Goal: Check status: Check status

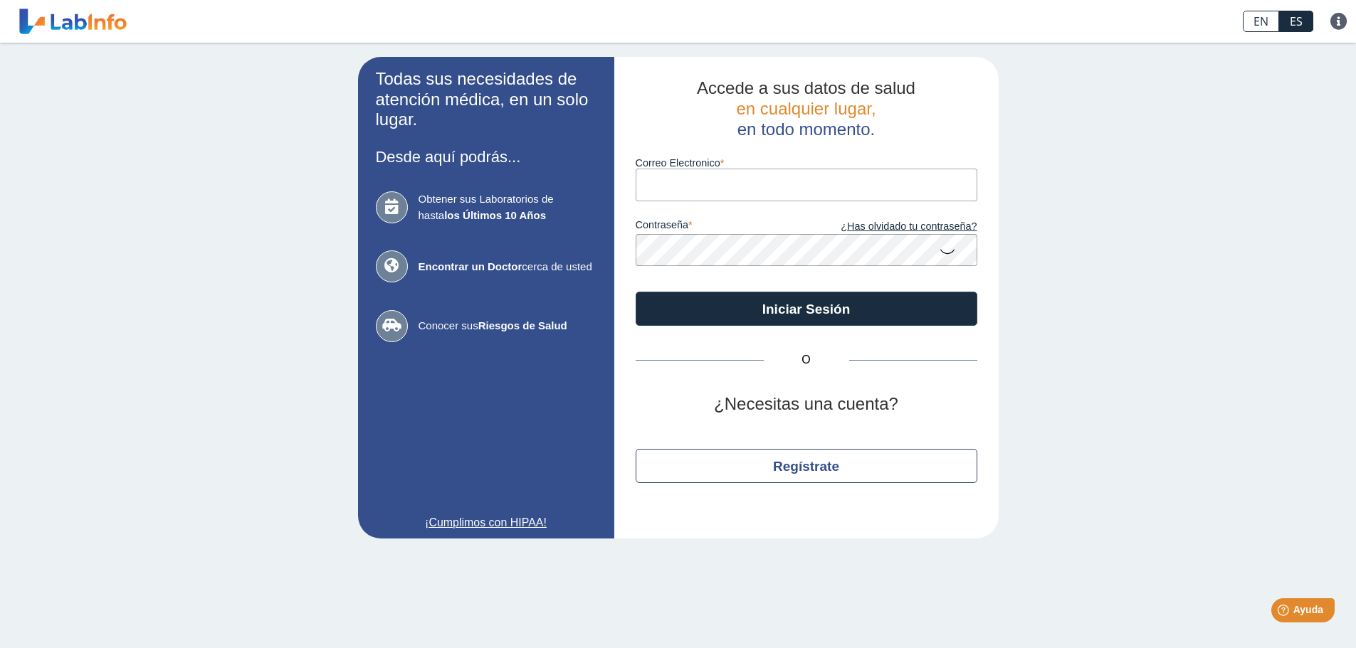
click at [759, 177] on input "Correo Electronico" at bounding box center [807, 185] width 342 height 32
type input "[EMAIL_ADDRESS][DOMAIN_NAME]"
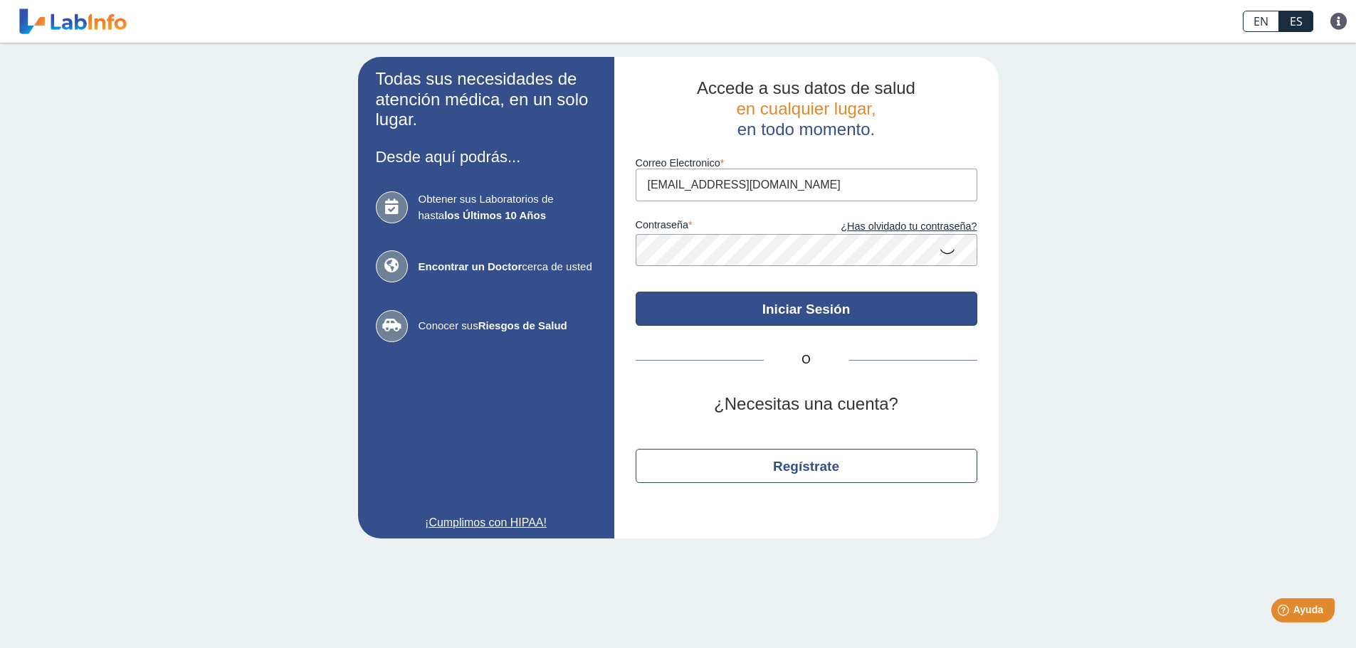
click at [826, 303] on button "Iniciar Sesión" at bounding box center [807, 309] width 342 height 34
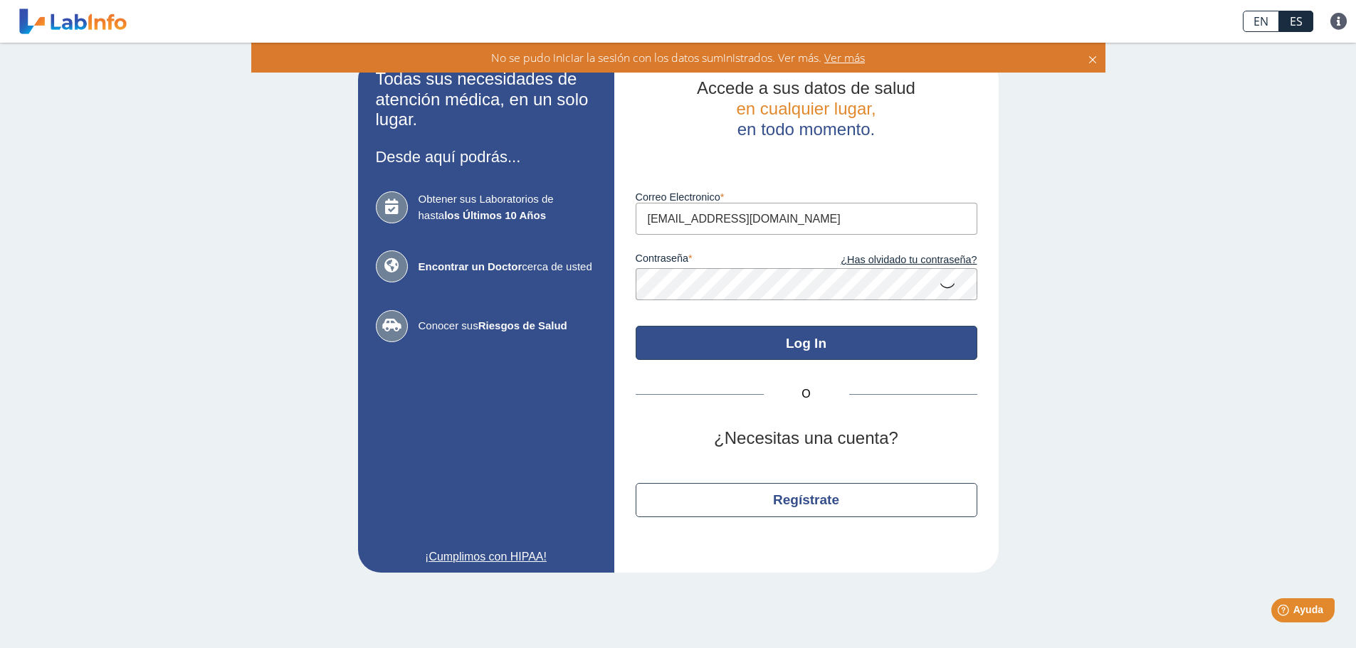
click at [801, 343] on button "Log In" at bounding box center [807, 343] width 342 height 34
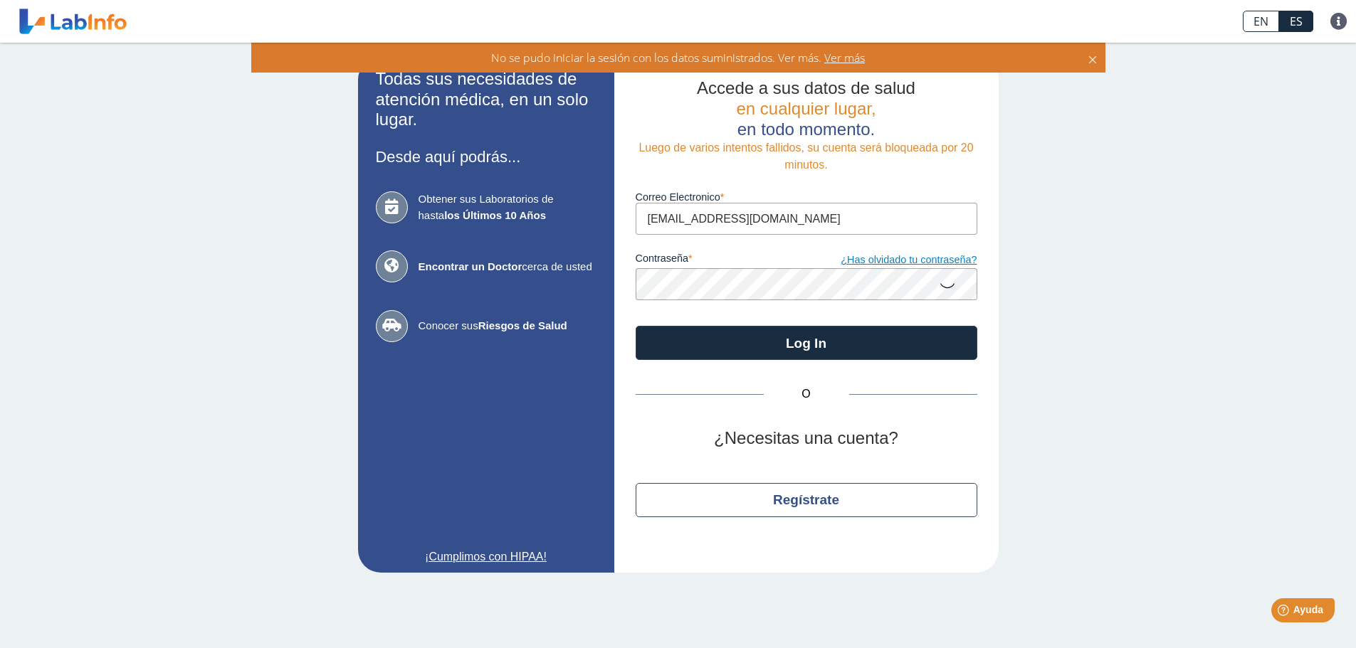
click at [883, 264] on link "¿Has olvidado tu contraseña?" at bounding box center [891, 261] width 171 height 16
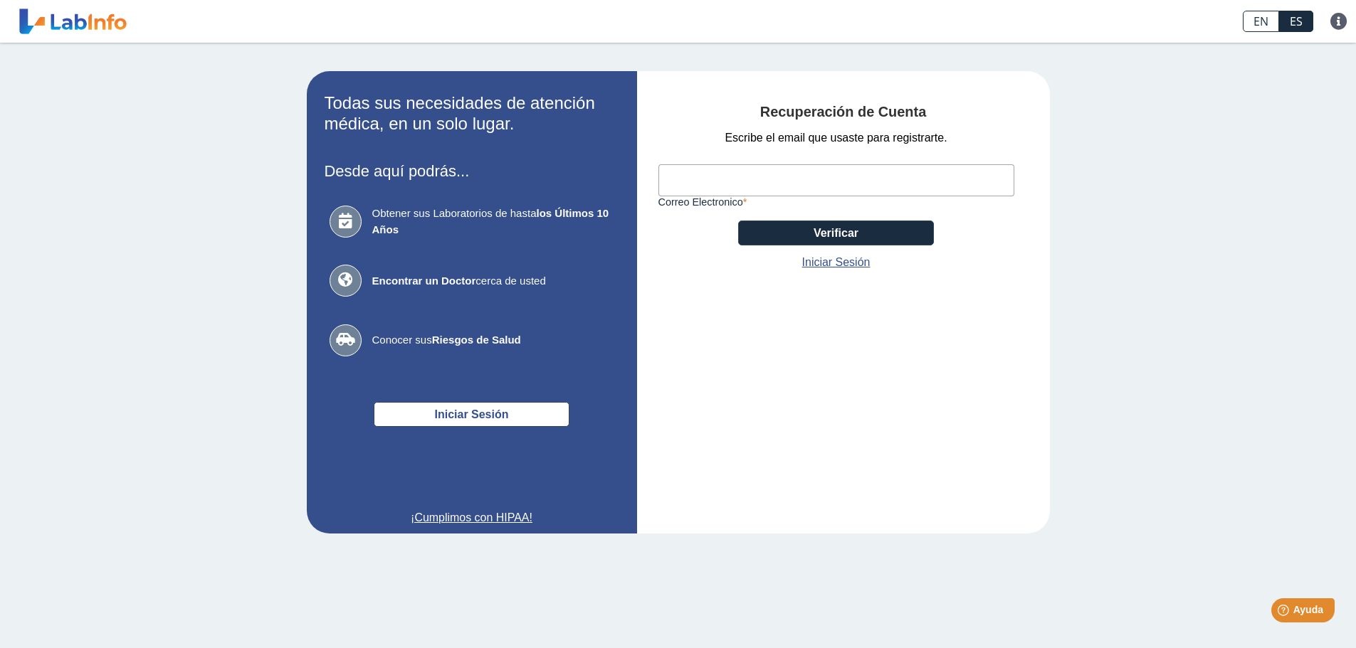
click at [710, 186] on input "Correo Electronico" at bounding box center [836, 180] width 356 height 32
type input "[EMAIL_ADDRESS][DOMAIN_NAME]"
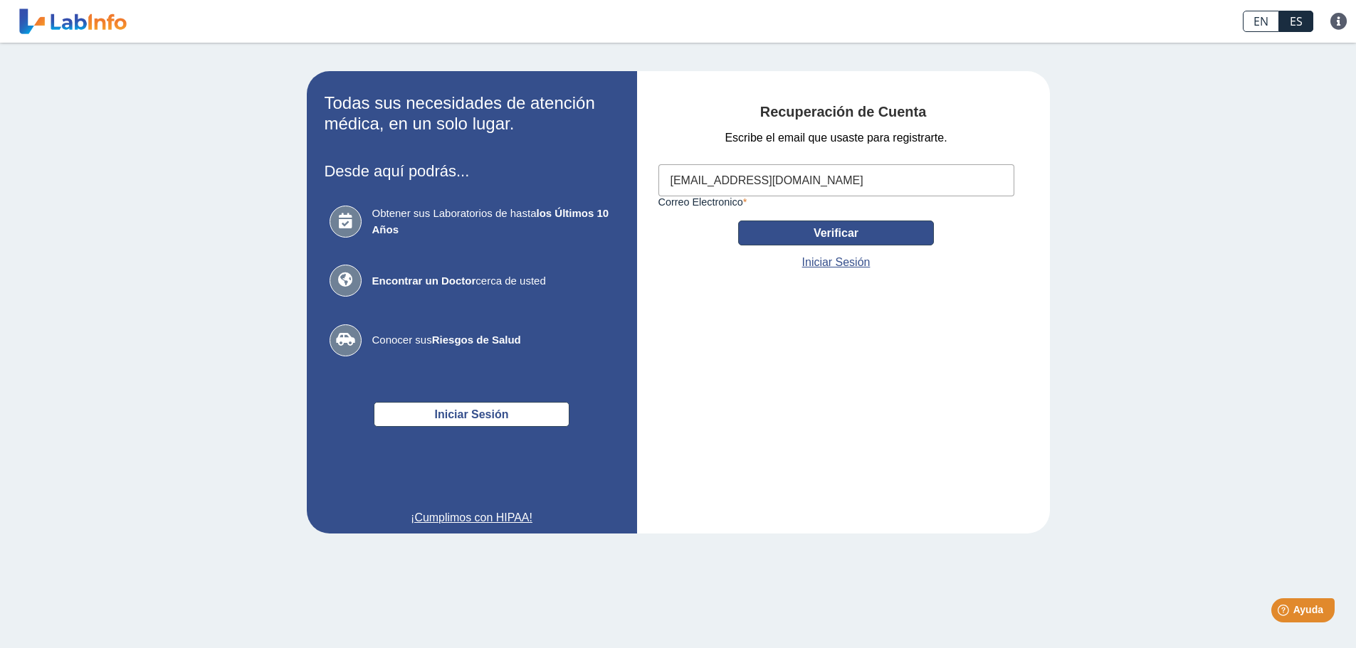
click at [842, 238] on button "Verificar" at bounding box center [836, 233] width 196 height 25
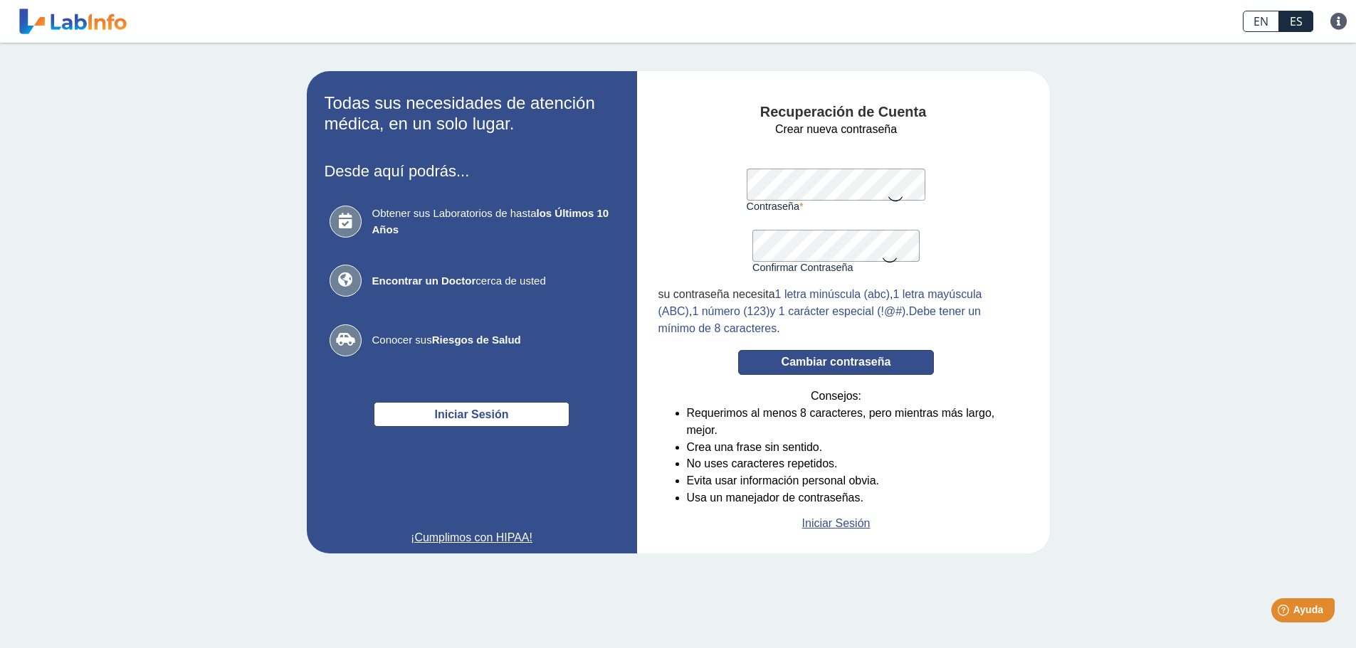
click at [822, 354] on button "Cambiar contraseña" at bounding box center [836, 362] width 196 height 25
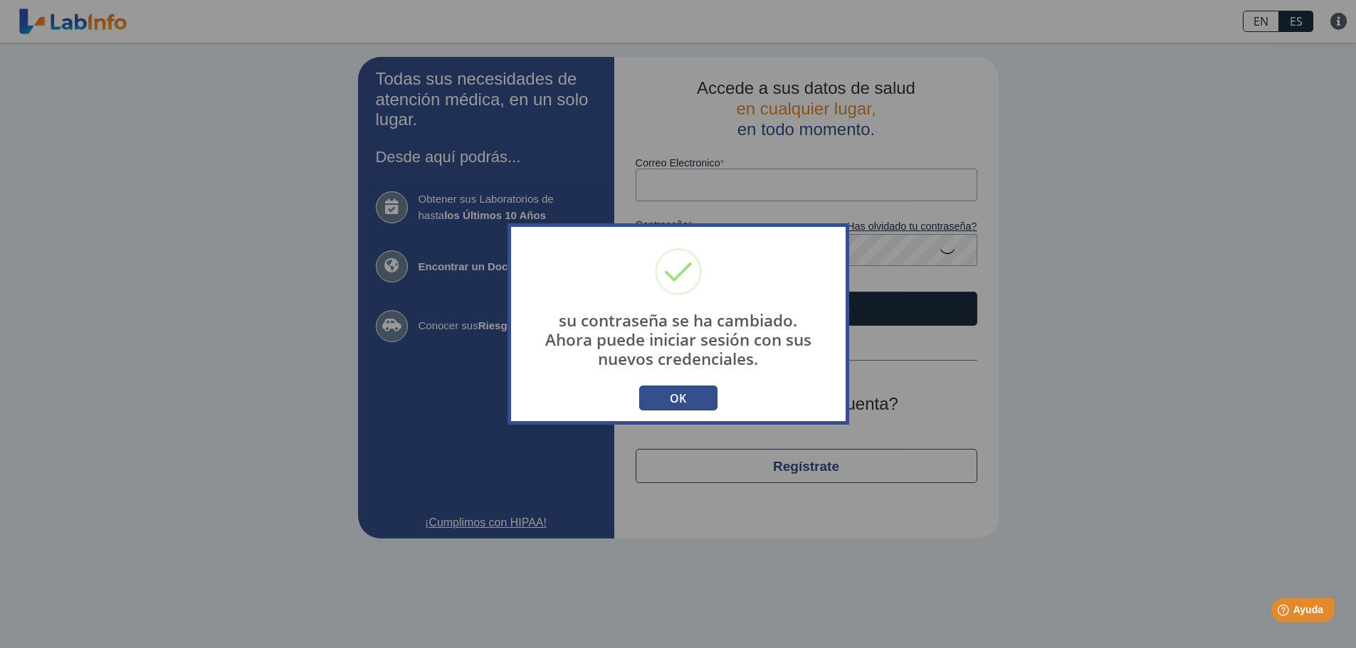
click at [684, 396] on button "OK" at bounding box center [678, 398] width 78 height 25
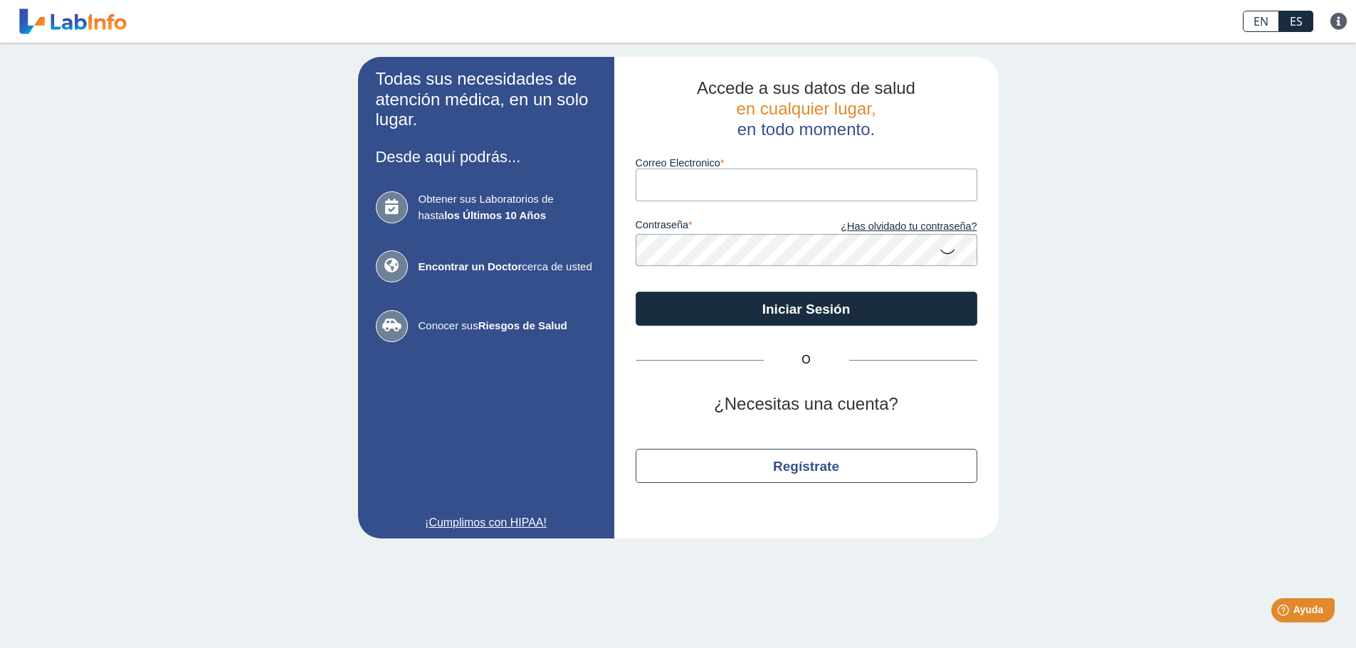
click at [710, 184] on input "Correo Electronico" at bounding box center [807, 185] width 342 height 32
type input "[EMAIL_ADDRESS][DOMAIN_NAME]"
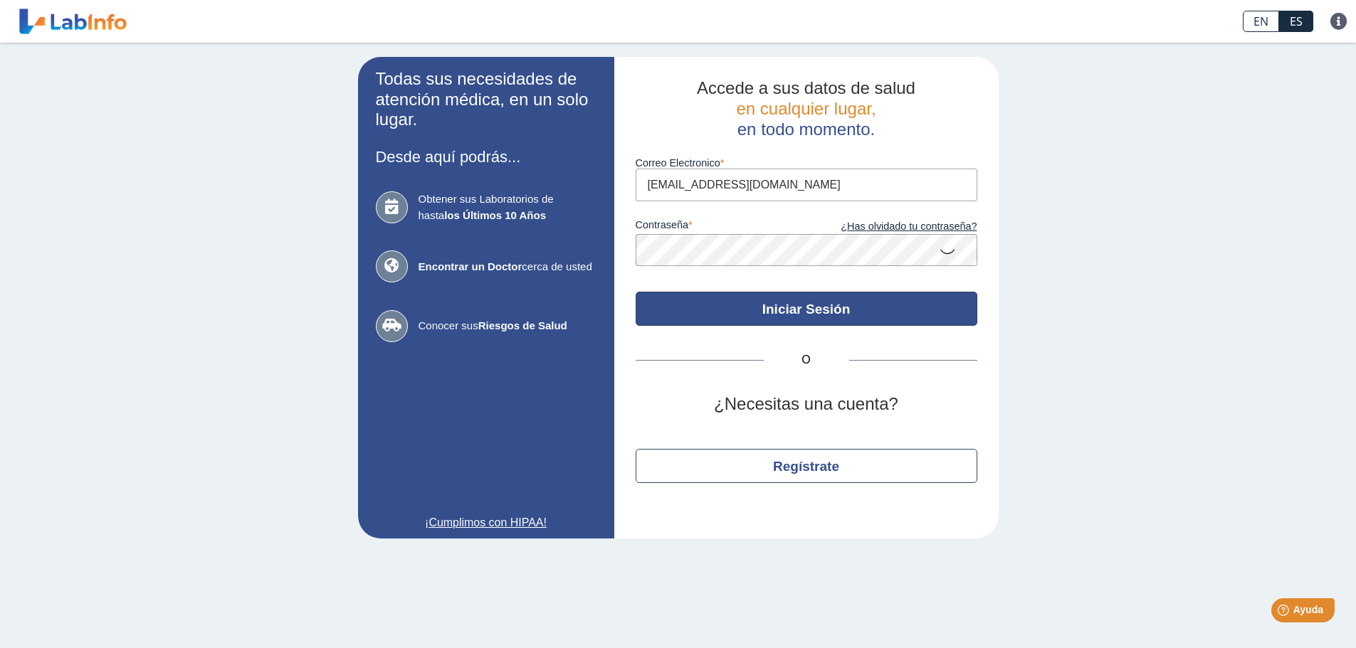
click at [803, 313] on button "Iniciar Sesión" at bounding box center [807, 309] width 342 height 34
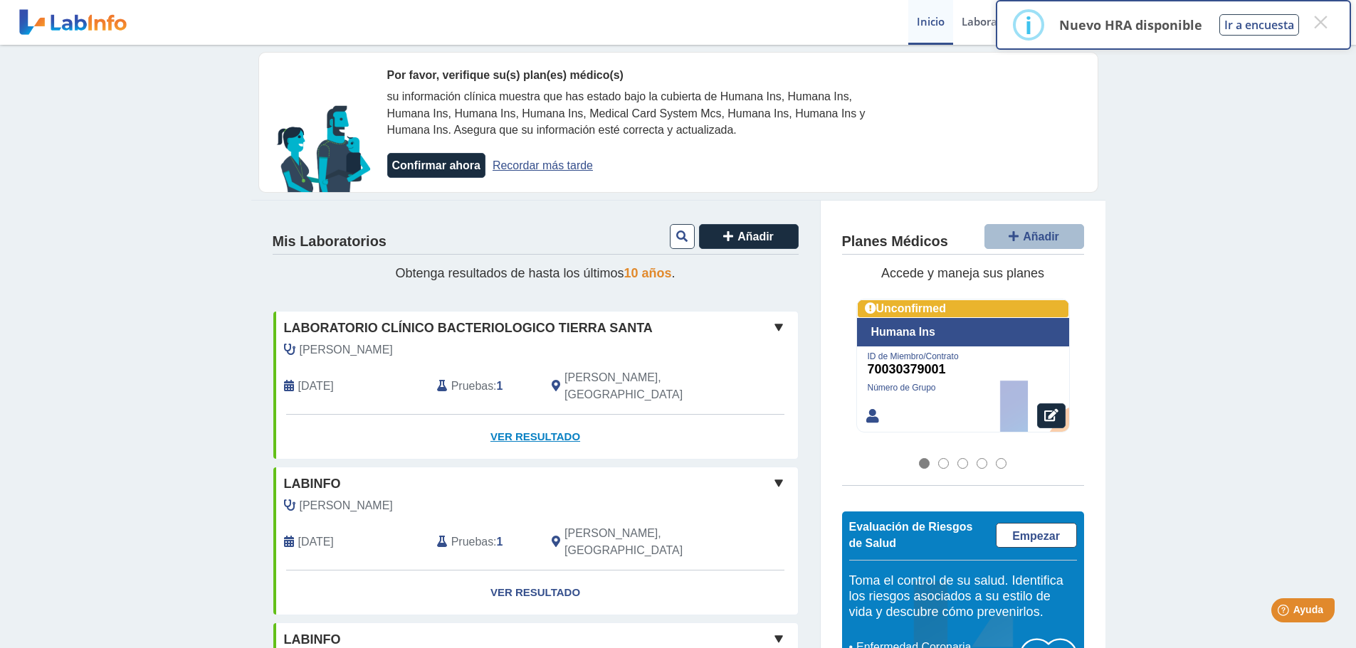
click at [499, 418] on link "Ver Resultado" at bounding box center [535, 437] width 525 height 45
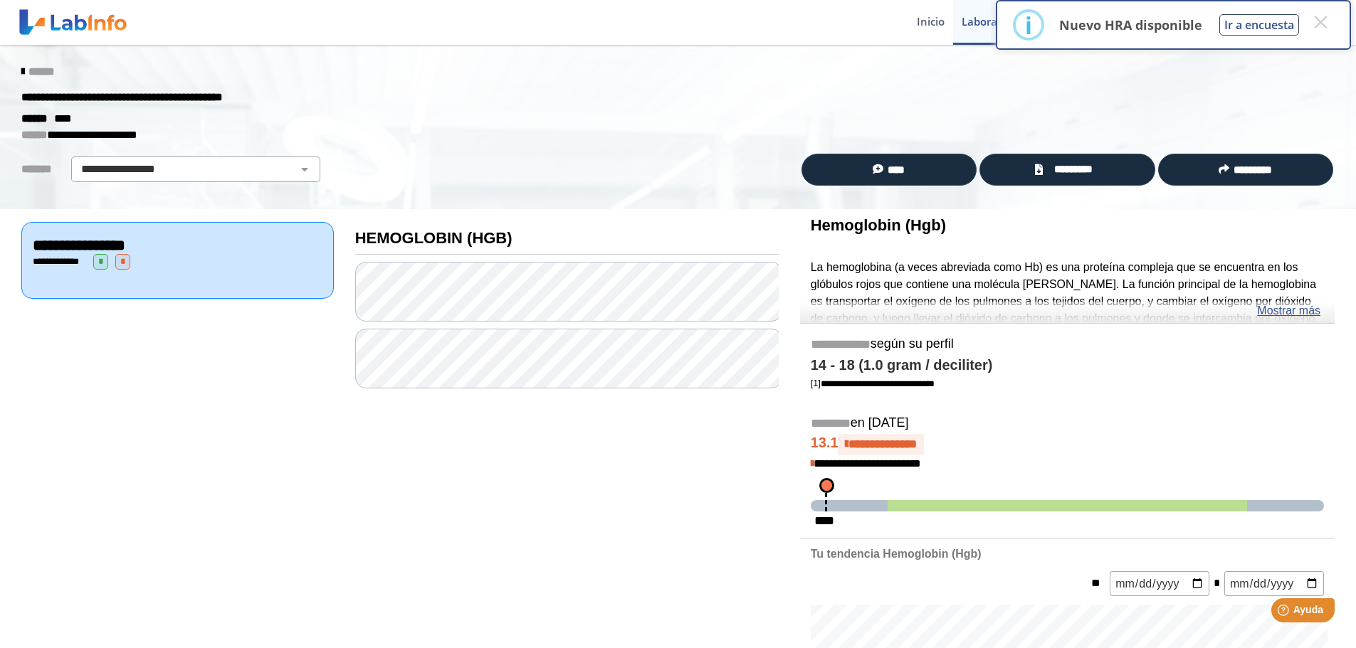
click at [38, 71] on span "******" at bounding box center [41, 71] width 26 height 11
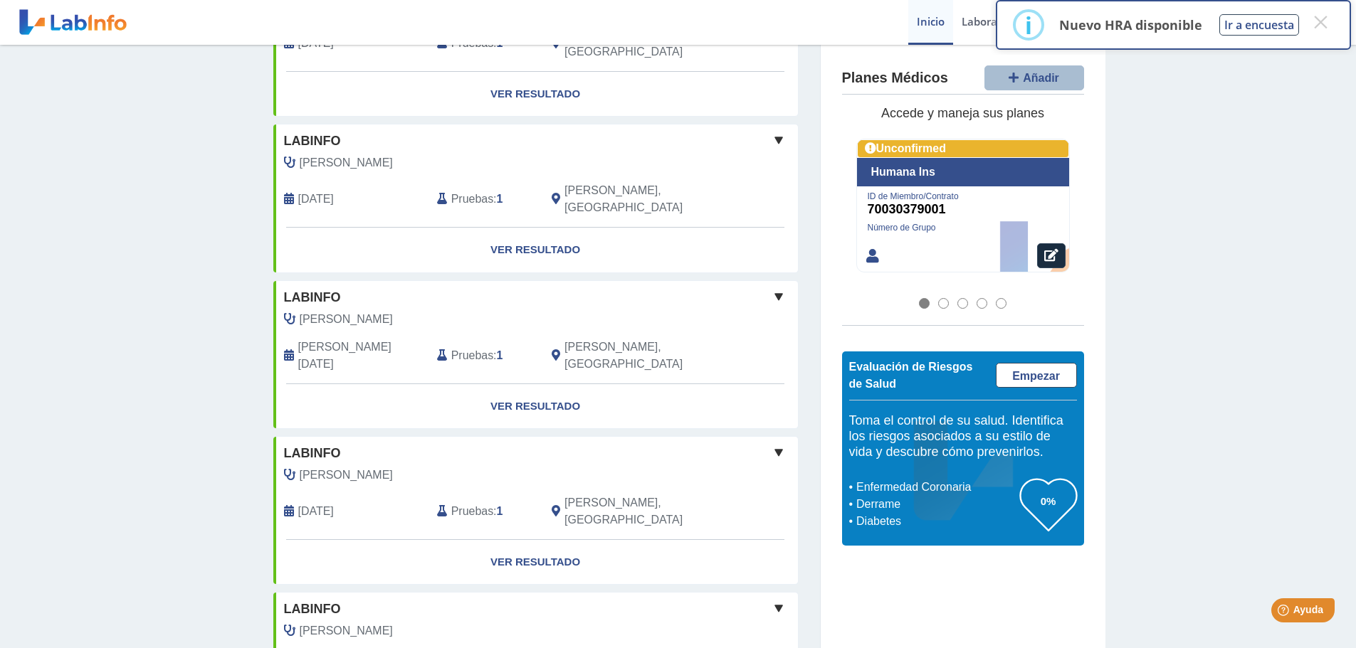
scroll to position [498, 0]
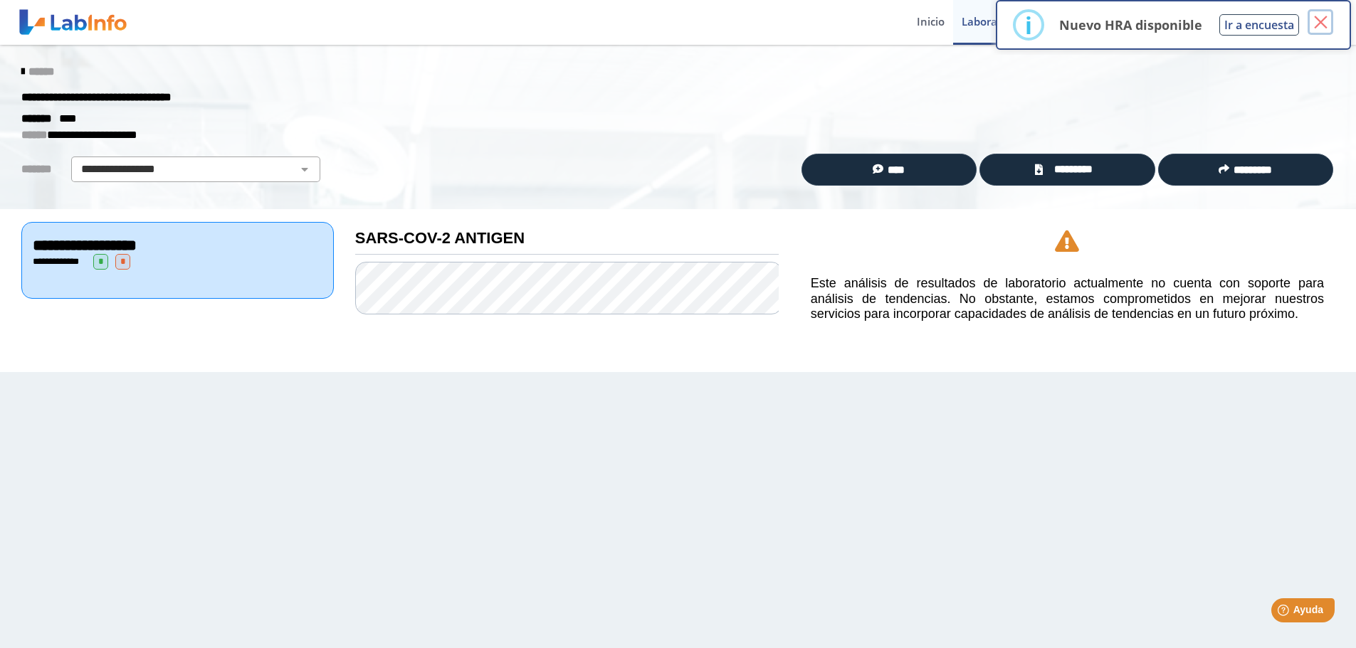
click at [1319, 20] on button "×" at bounding box center [1321, 22] width 26 height 26
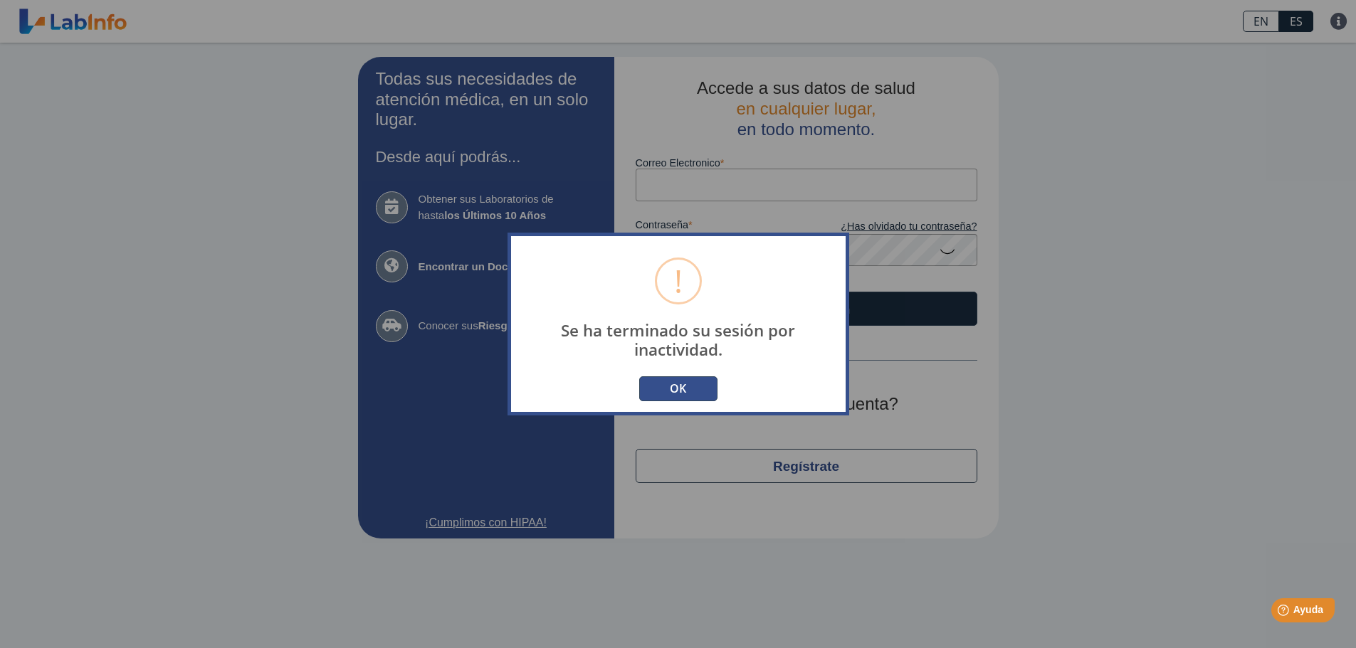
drag, startPoint x: 672, startPoint y: 387, endPoint x: 682, endPoint y: 377, distance: 14.1
click at [674, 386] on button "OK" at bounding box center [678, 389] width 78 height 25
